Goal: Check status

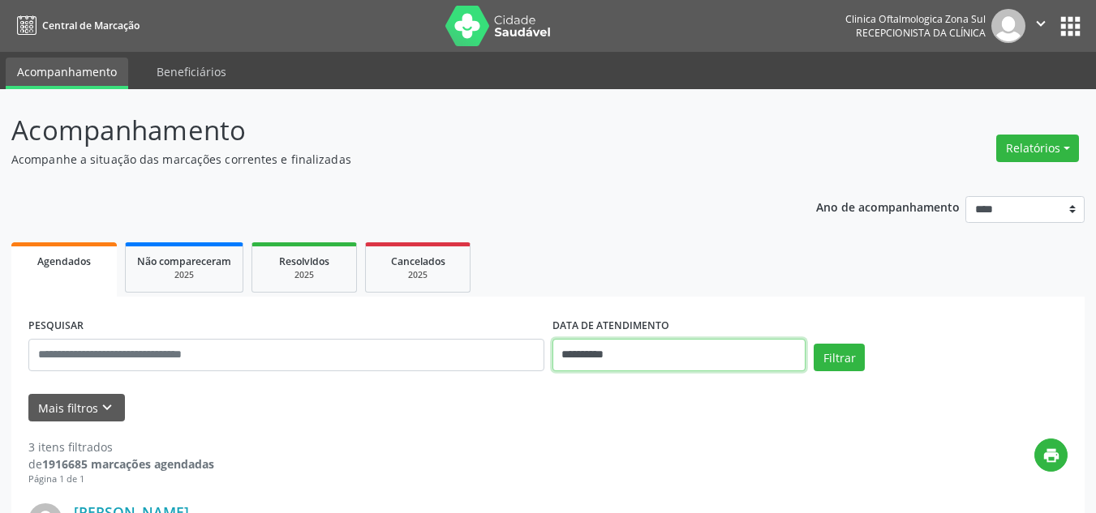
click at [611, 353] on input "**********" at bounding box center [679, 355] width 254 height 32
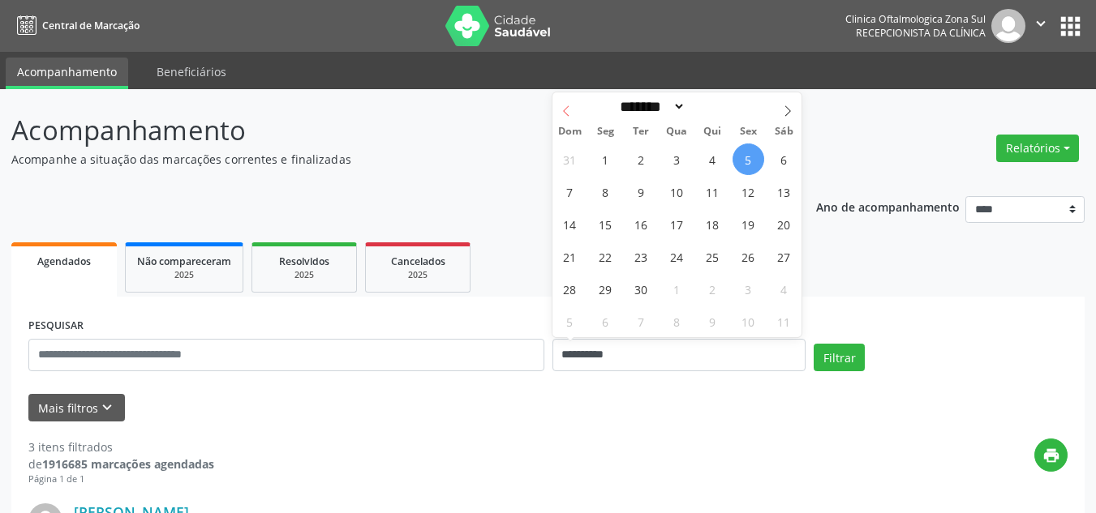
click at [560, 114] on icon at bounding box center [565, 110] width 11 height 11
click at [781, 111] on span at bounding box center [788, 106] width 28 height 28
select select "*"
click at [608, 159] on span "1" at bounding box center [606, 160] width 32 height 32
type input "**********"
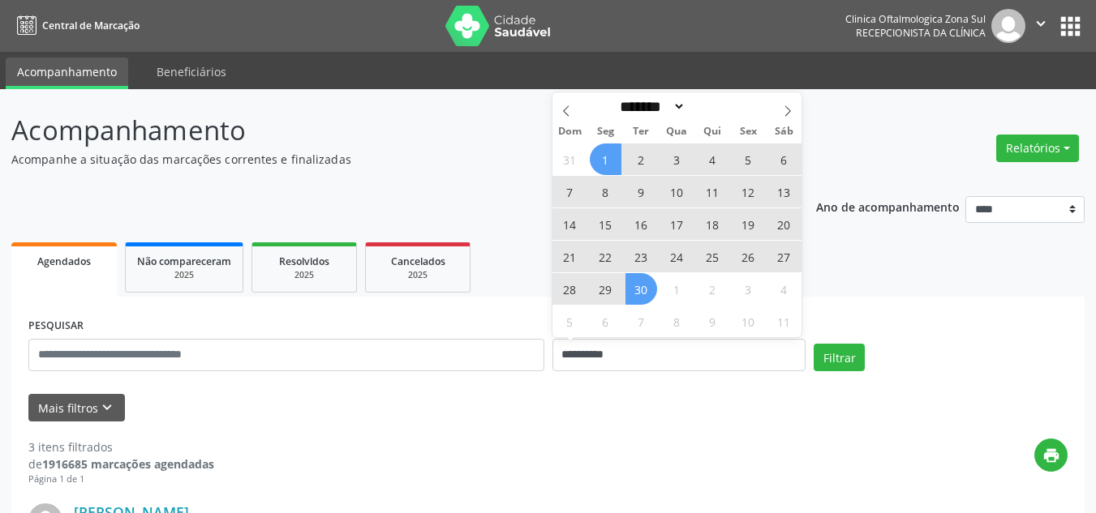
click at [654, 285] on span "30" at bounding box center [641, 289] width 32 height 32
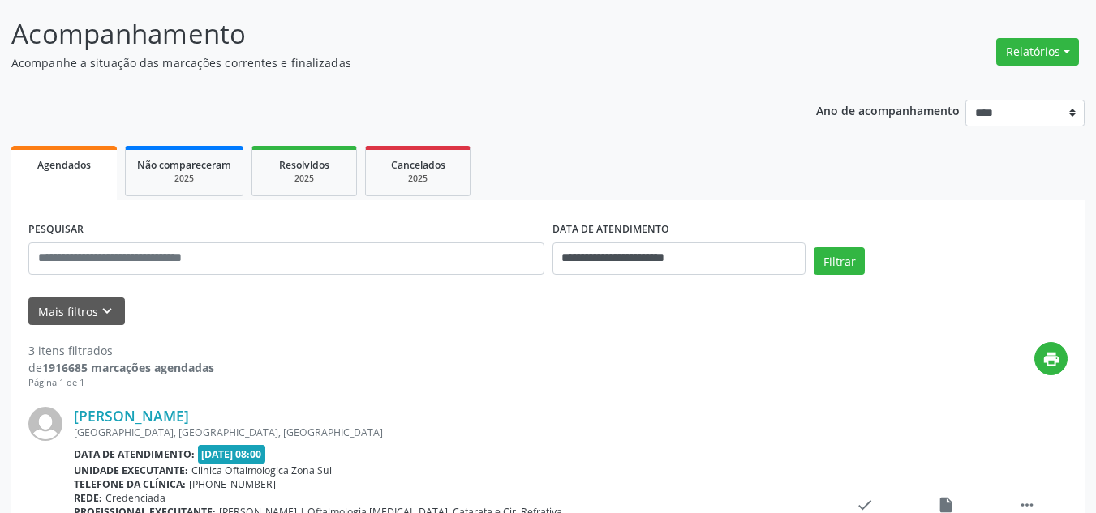
scroll to position [243, 0]
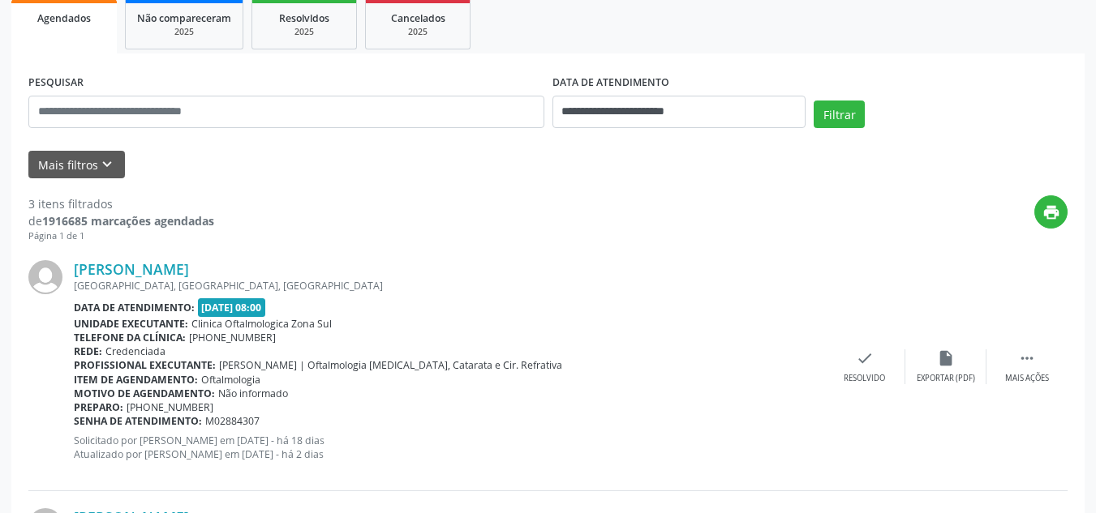
click at [86, 148] on form "**********" at bounding box center [547, 125] width 1039 height 108
click at [88, 157] on button "Mais filtros keyboard_arrow_down" at bounding box center [76, 165] width 97 height 28
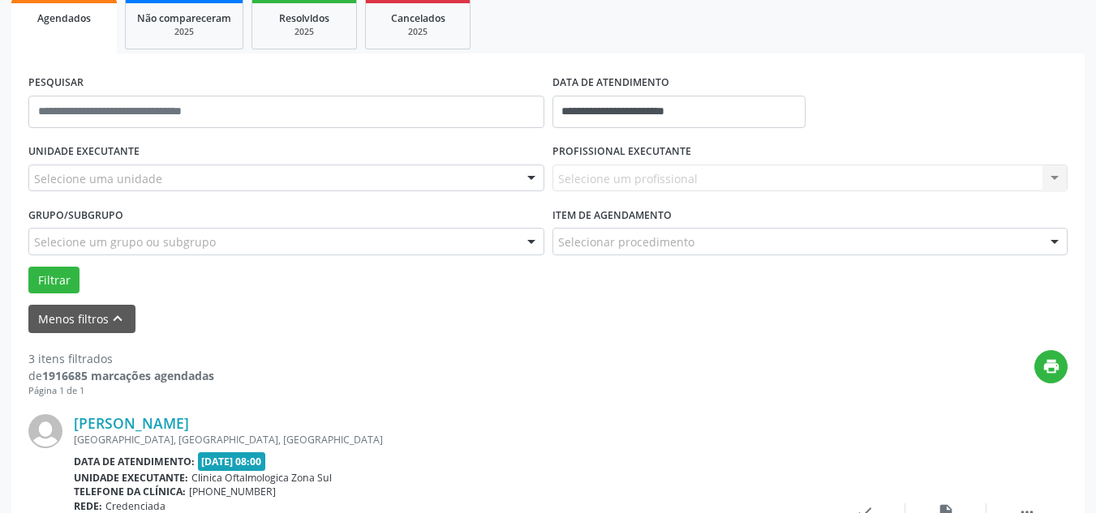
click at [173, 189] on div "Selecione uma unidade" at bounding box center [286, 179] width 516 height 28
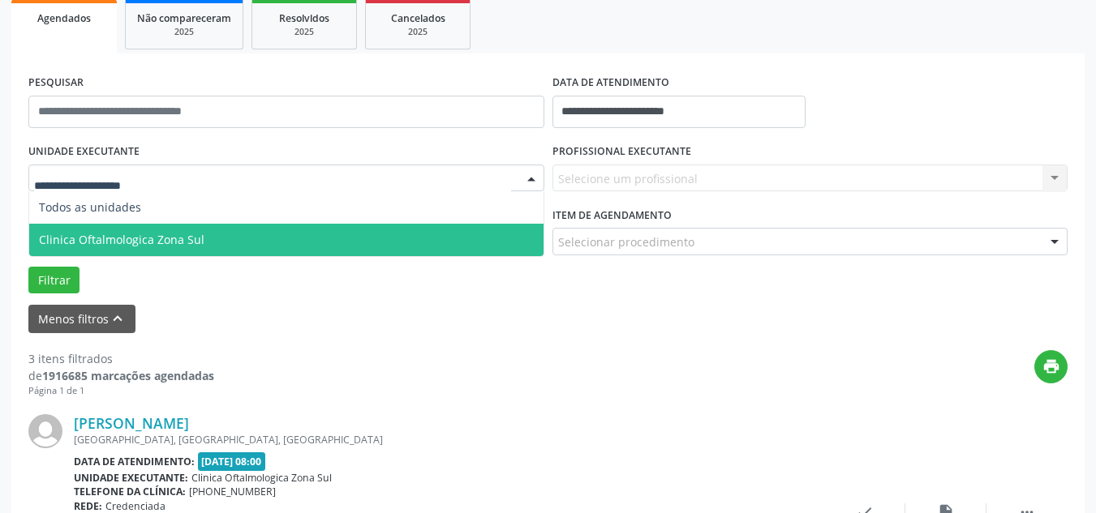
click at [169, 238] on span "Clinica Oftalmologica Zona Sul" at bounding box center [121, 239] width 165 height 15
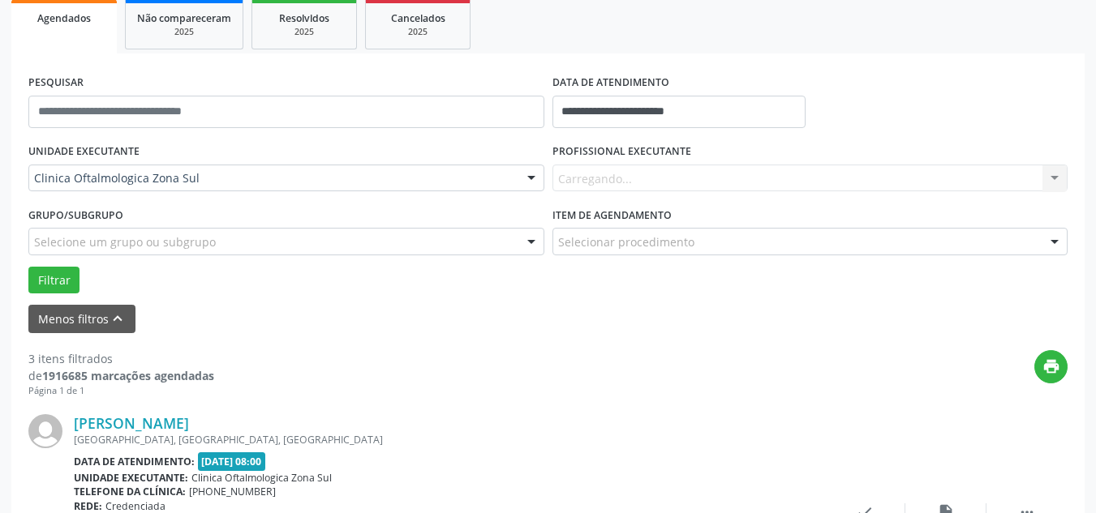
click at [608, 170] on div "Carregando... Nenhum resultado encontrado para: " " Não há nenhuma opção para s…" at bounding box center [810, 179] width 516 height 28
click at [600, 176] on div "Carregando... Nenhum resultado encontrado para: " " Não há nenhuma opção para s…" at bounding box center [810, 179] width 516 height 28
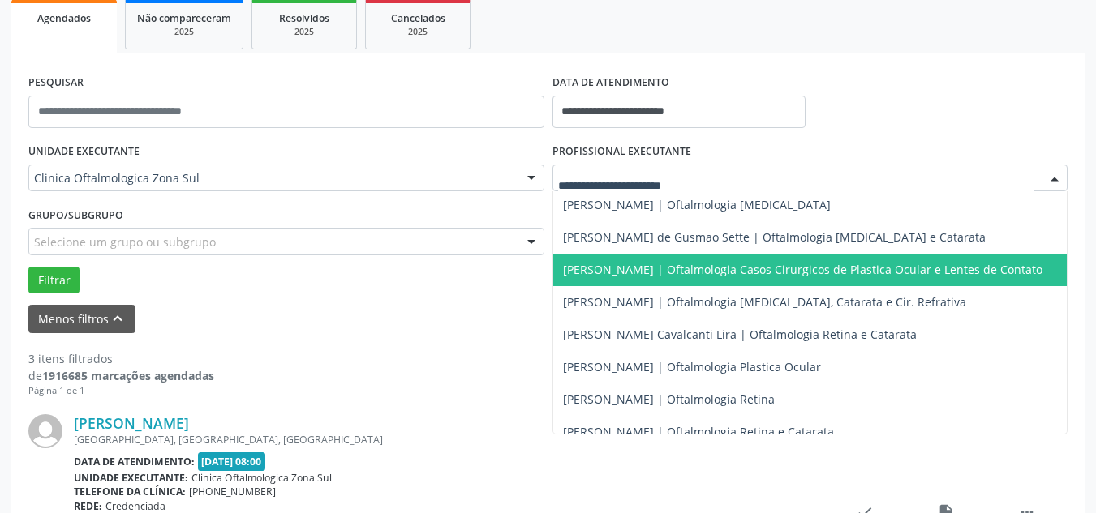
scroll to position [159, 0]
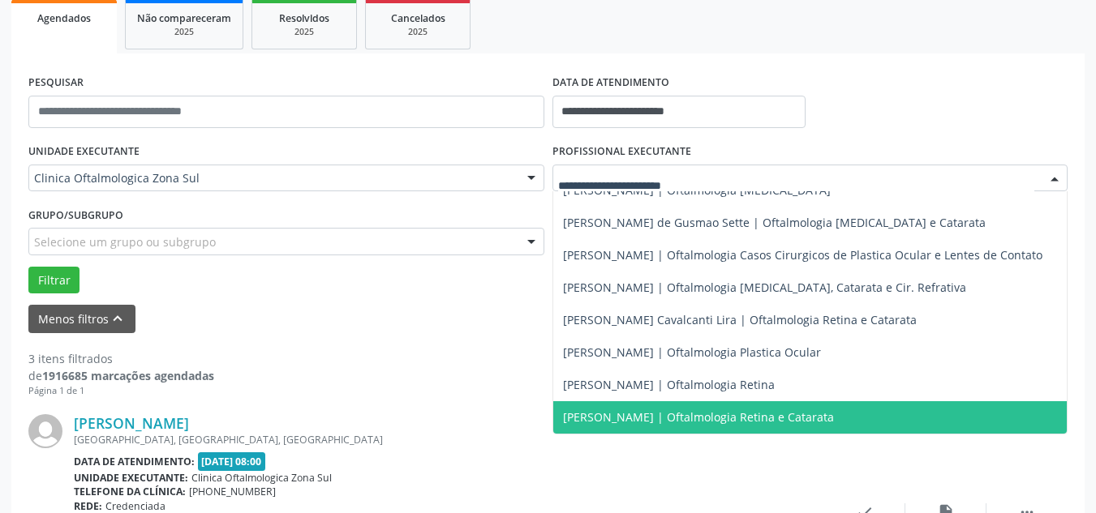
click at [592, 410] on span "[PERSON_NAME] | Oftalmologia Retina e Catarata" at bounding box center [698, 417] width 271 height 15
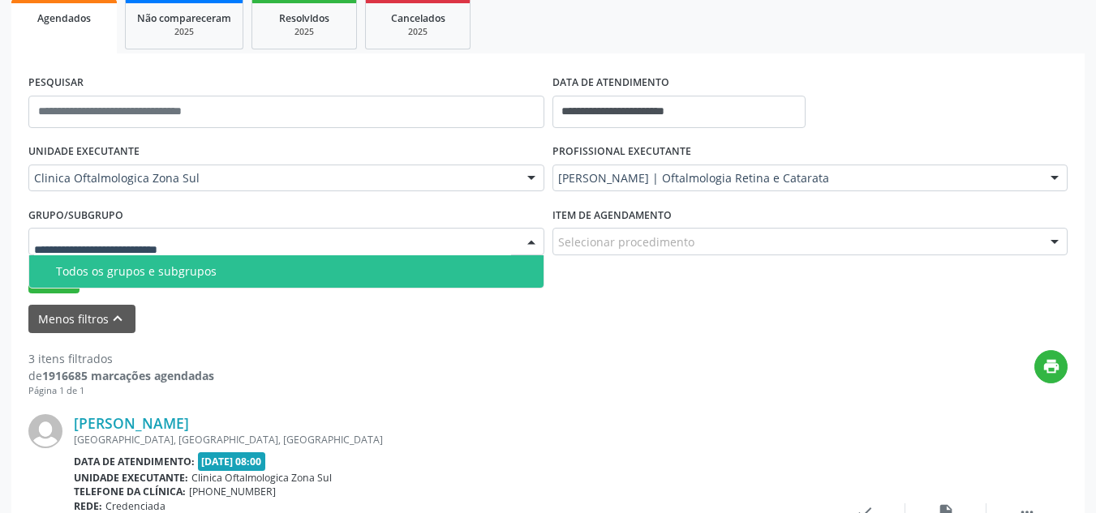
click at [176, 229] on div at bounding box center [286, 242] width 516 height 28
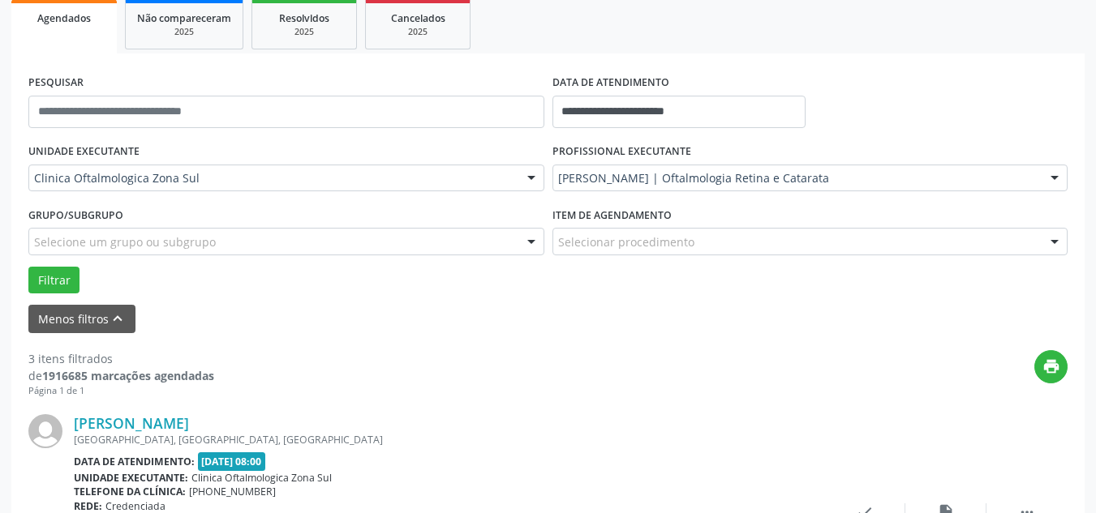
click at [169, 287] on div "UNIDADE EXECUTANTE Clinica Oftalmologica Zona Sul Todos as unidades Clinica Oft…" at bounding box center [547, 216] width 1047 height 154
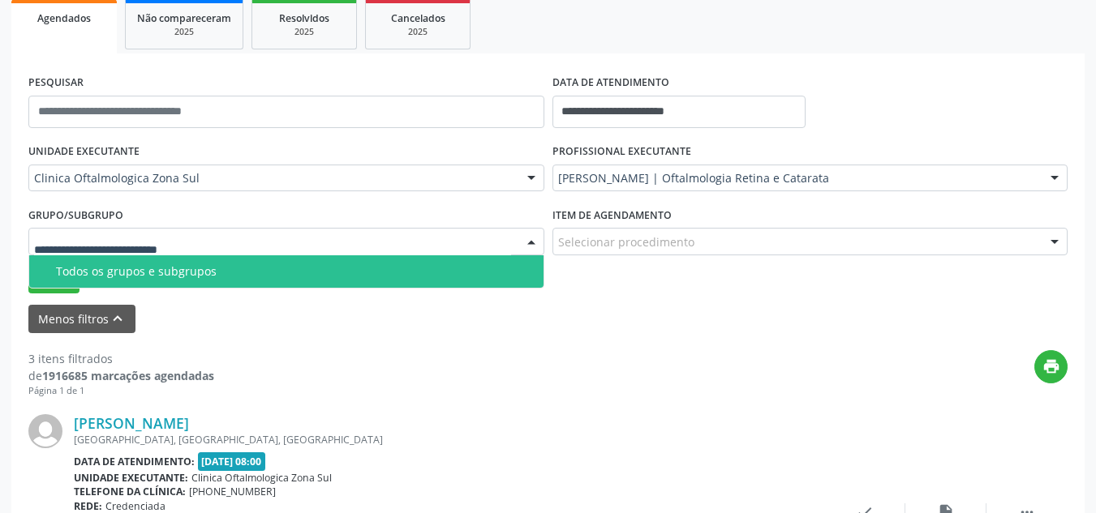
click at [187, 269] on div "Todos os grupos e subgrupos" at bounding box center [295, 271] width 478 height 13
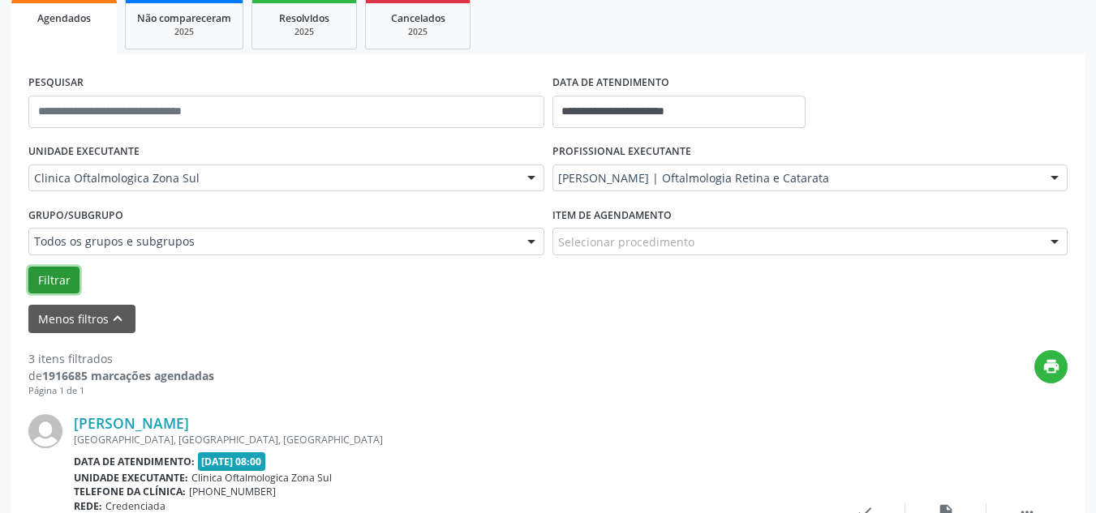
click at [62, 282] on button "Filtrar" at bounding box center [53, 281] width 51 height 28
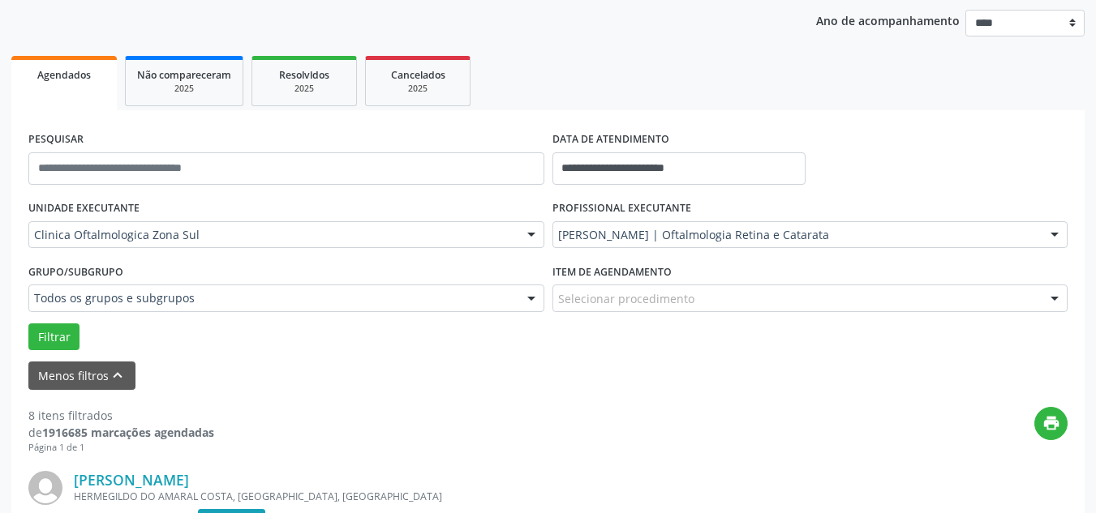
scroll to position [185, 0]
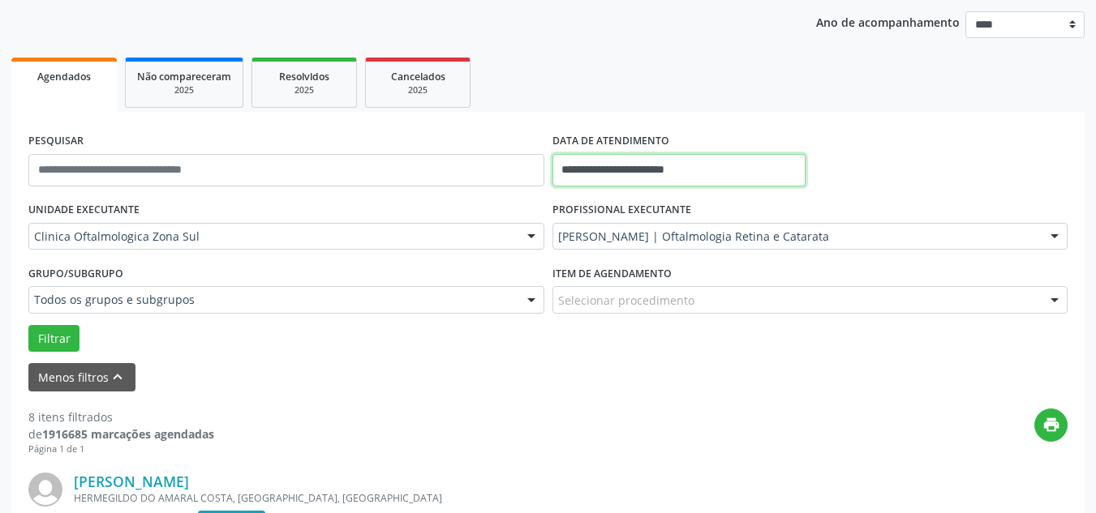
click at [609, 175] on input "**********" at bounding box center [679, 170] width 254 height 32
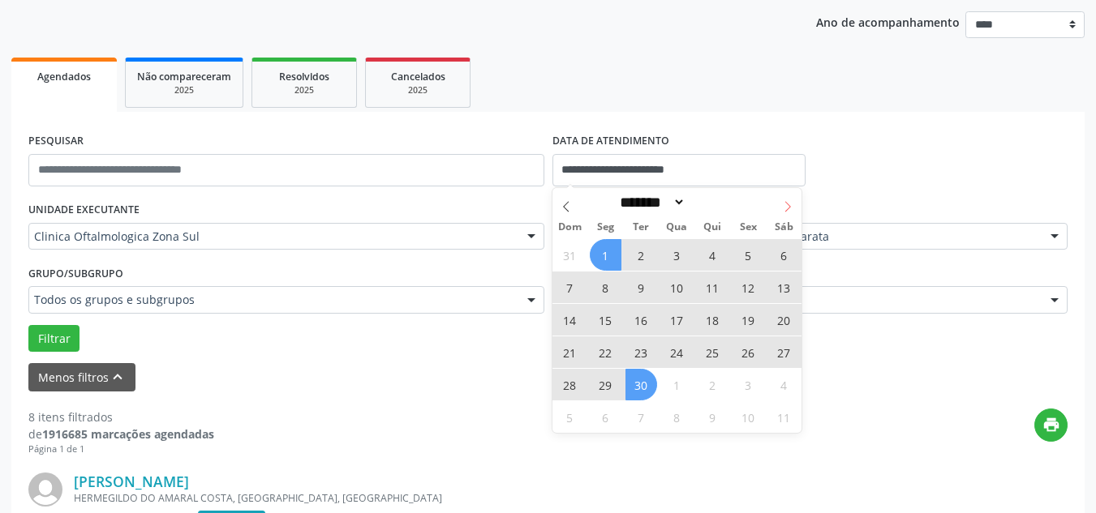
click at [783, 206] on icon at bounding box center [787, 206] width 11 height 11
select select "*"
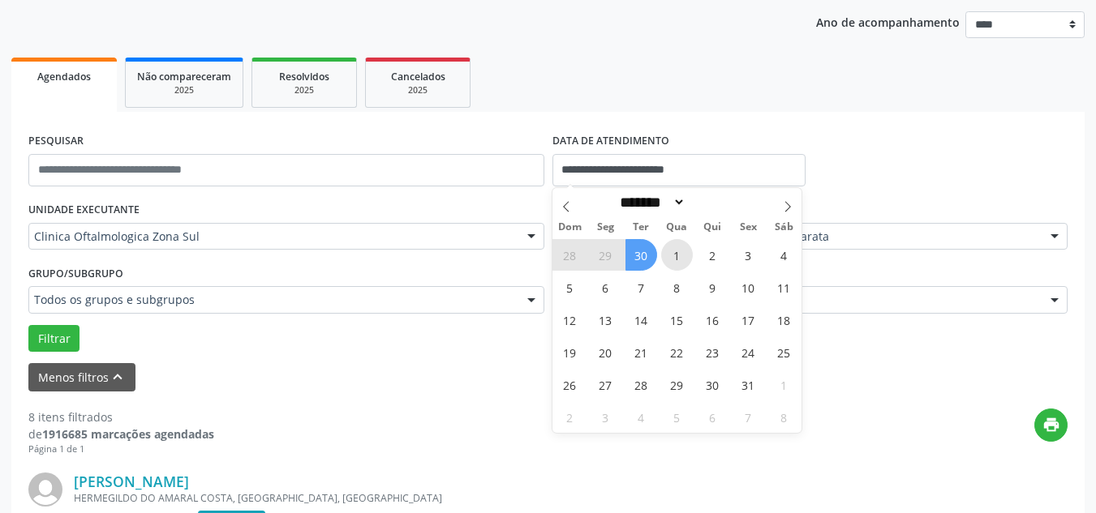
click at [670, 252] on span "1" at bounding box center [677, 255] width 32 height 32
type input "**********"
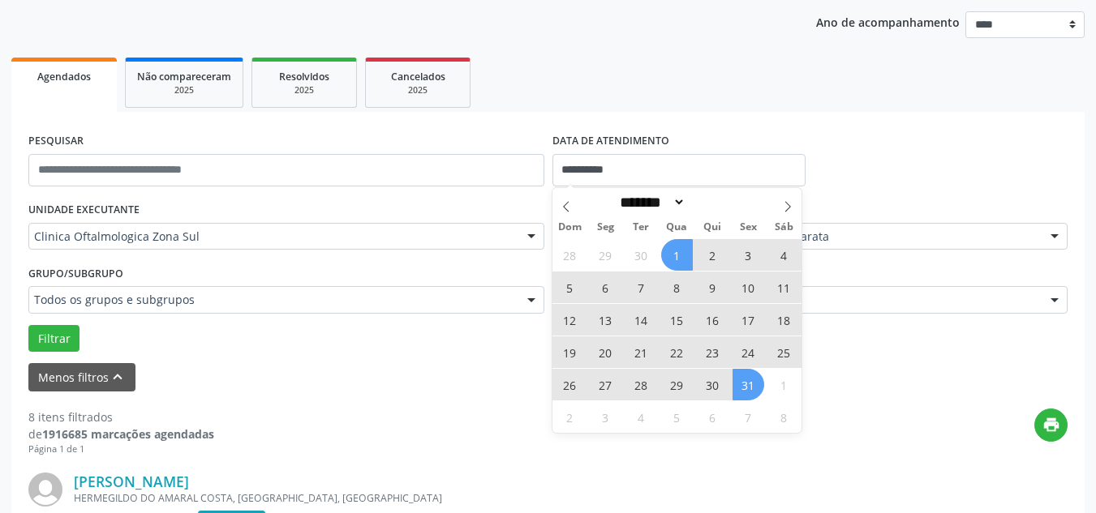
click at [735, 384] on span "31" at bounding box center [748, 385] width 32 height 32
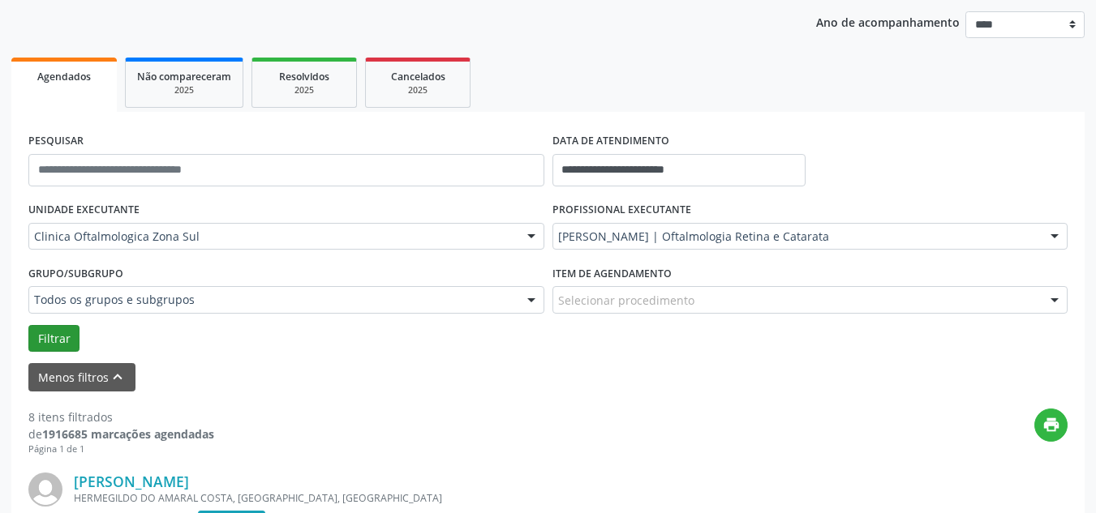
drag, startPoint x: 19, startPoint y: 334, endPoint x: 33, endPoint y: 333, distance: 13.8
click at [49, 337] on button "Filtrar" at bounding box center [53, 339] width 51 height 28
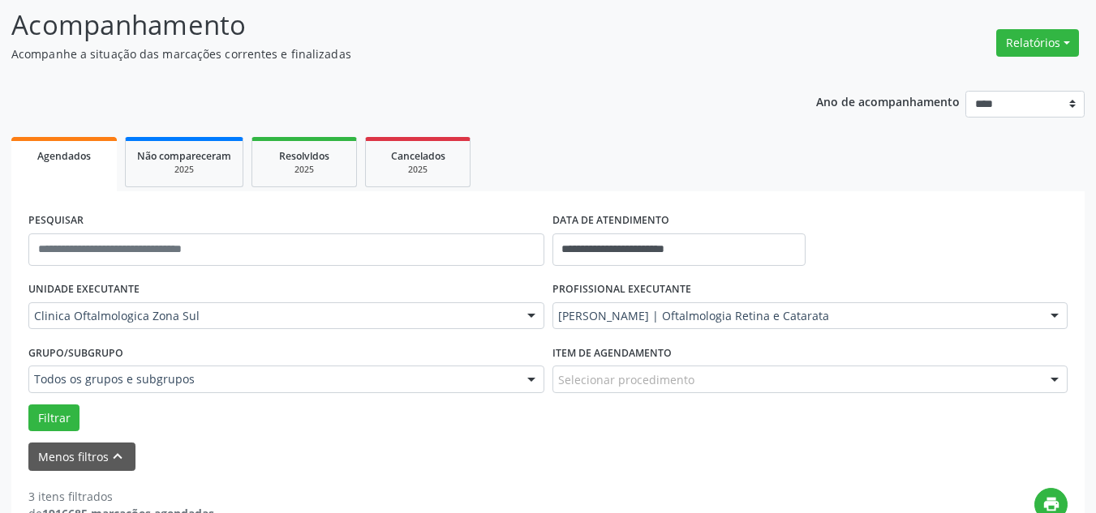
scroll to position [243, 0]
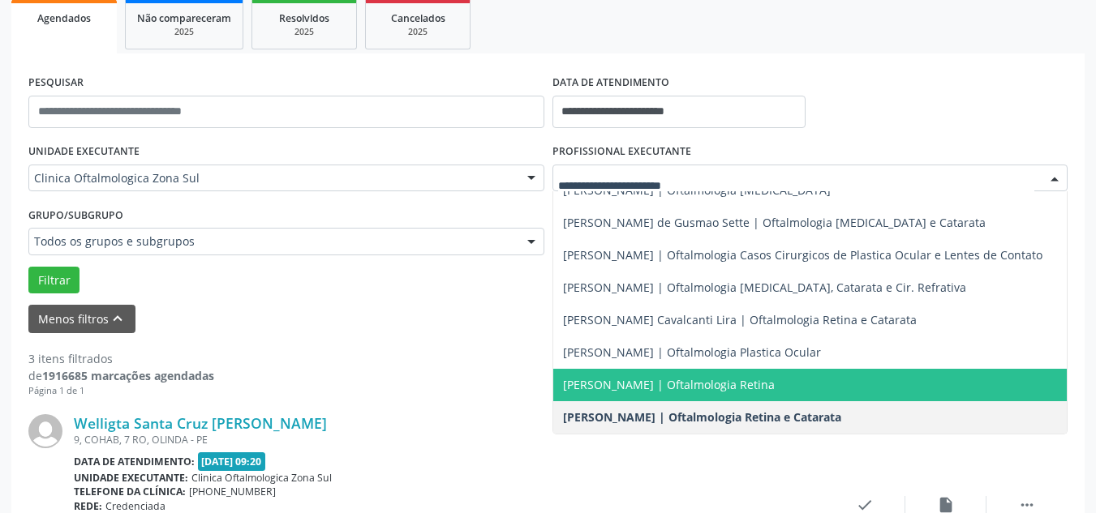
click at [588, 377] on span "[PERSON_NAME] | Oftalmologia Retina" at bounding box center [669, 384] width 212 height 15
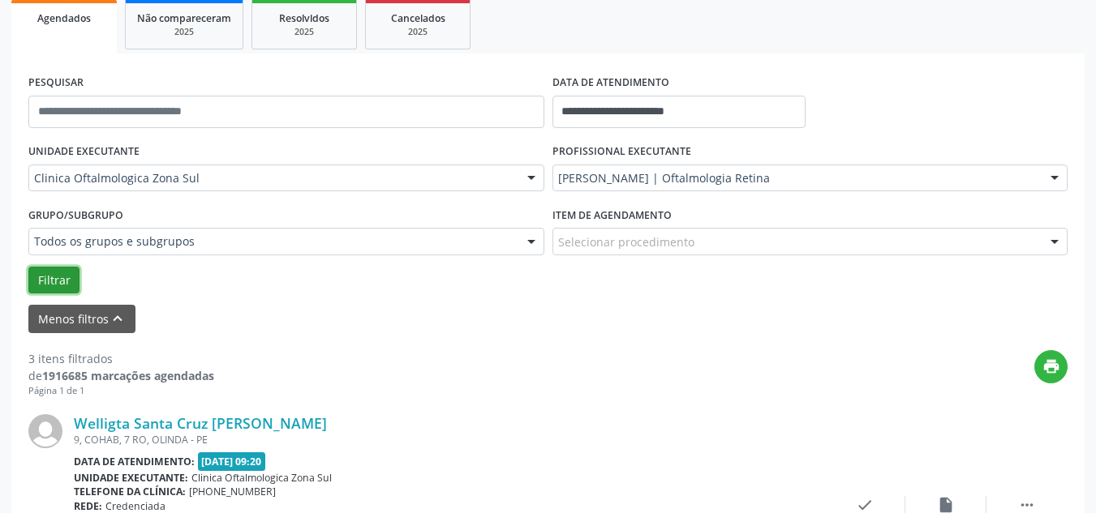
click at [56, 278] on button "Filtrar" at bounding box center [53, 281] width 51 height 28
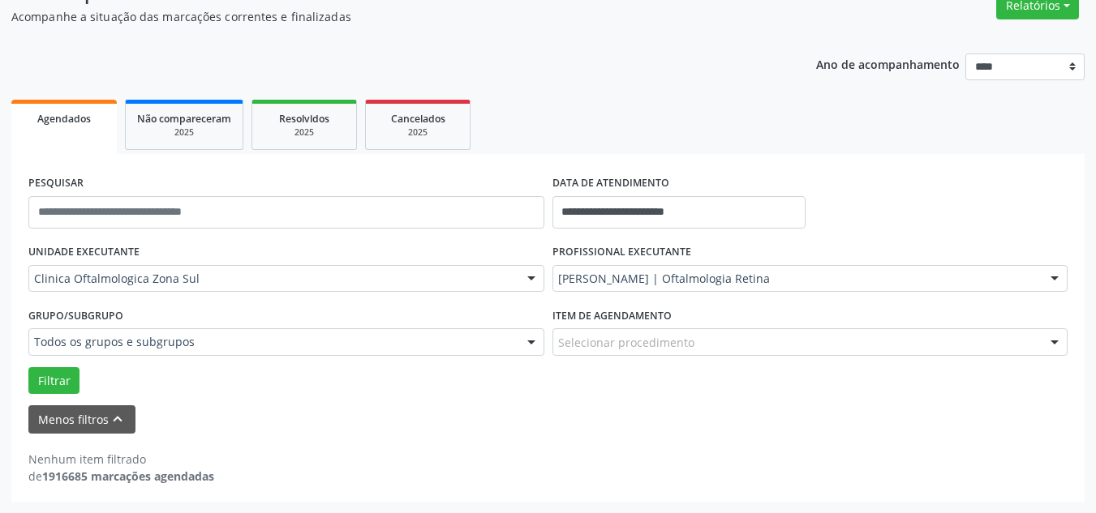
scroll to position [143, 0]
